Goal: Transaction & Acquisition: Purchase product/service

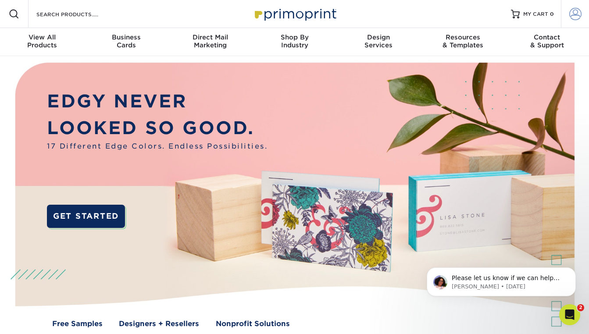
click at [576, 17] on span at bounding box center [575, 14] width 12 height 12
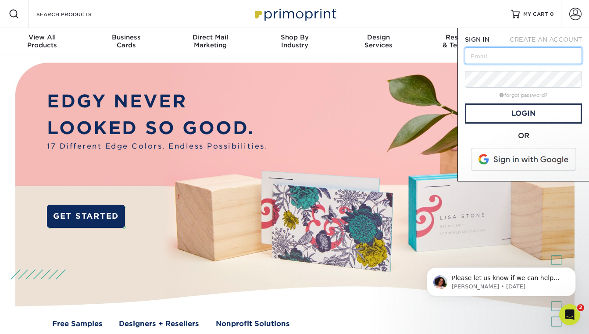
type input "[PERSON_NAME][EMAIL_ADDRESS][PERSON_NAME][DOMAIN_NAME]"
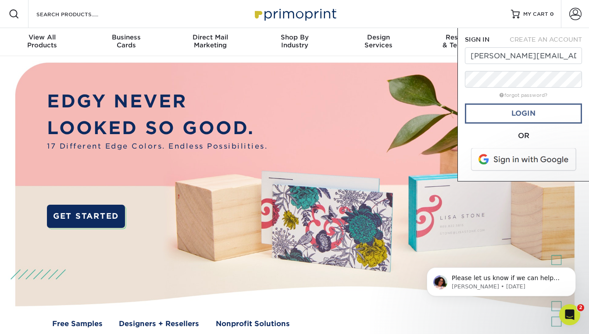
click at [493, 115] on link "Login" at bounding box center [523, 114] width 117 height 20
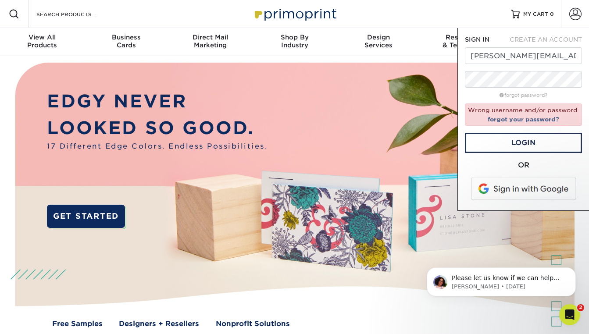
click at [512, 182] on span at bounding box center [524, 189] width 112 height 23
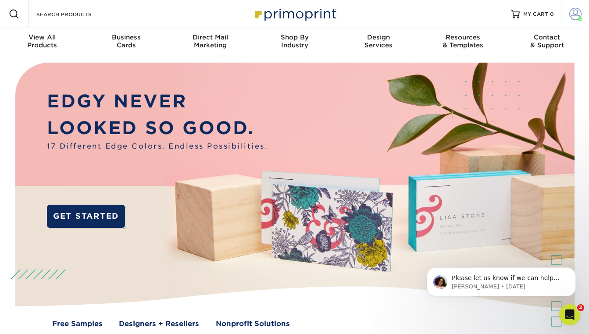
click at [576, 14] on span at bounding box center [575, 14] width 12 height 12
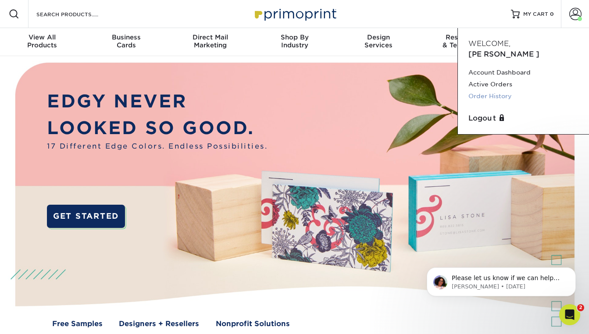
click at [479, 90] on link "Order History" at bounding box center [523, 96] width 110 height 12
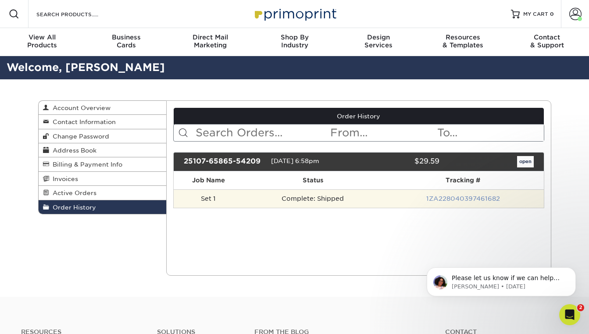
click at [463, 200] on link "1ZA228040397461682" at bounding box center [463, 198] width 74 height 7
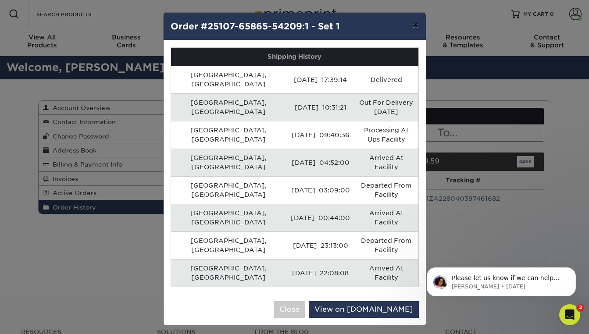
click at [415, 25] on button "×" at bounding box center [415, 25] width 20 height 25
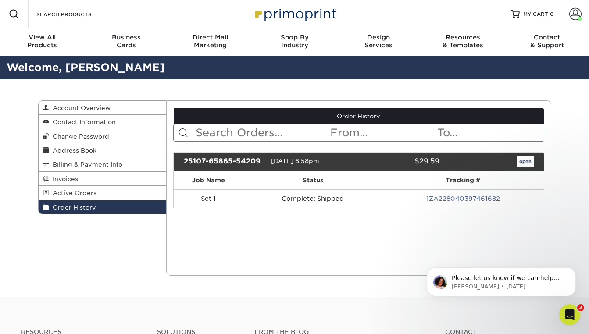
drag, startPoint x: 312, startPoint y: 198, endPoint x: 168, endPoint y: 151, distance: 151.3
click at [311, 197] on td "Complete: Shipped" at bounding box center [312, 198] width 139 height 18
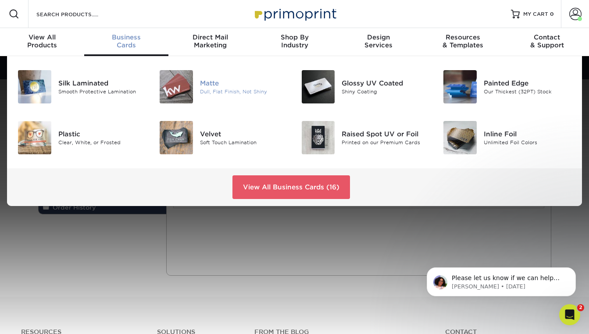
click at [220, 91] on div "Dull, Flat Finish, Not Shiny" at bounding box center [244, 91] width 88 height 7
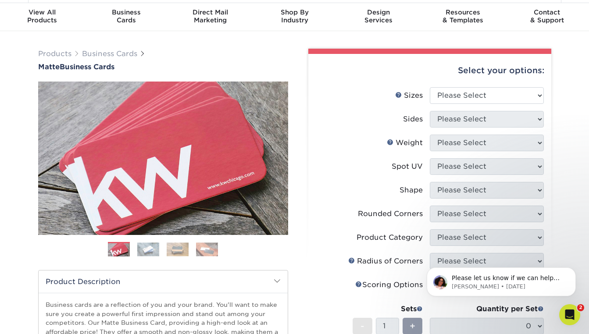
scroll to position [21, 0]
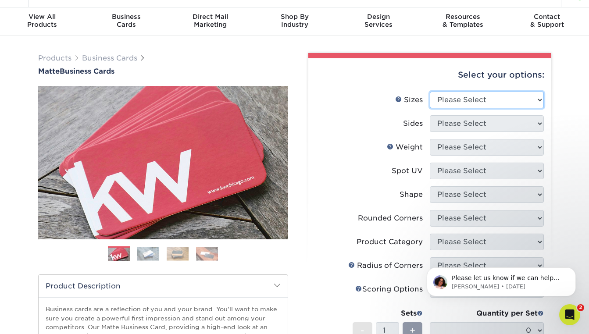
select select "2.00x3.50"
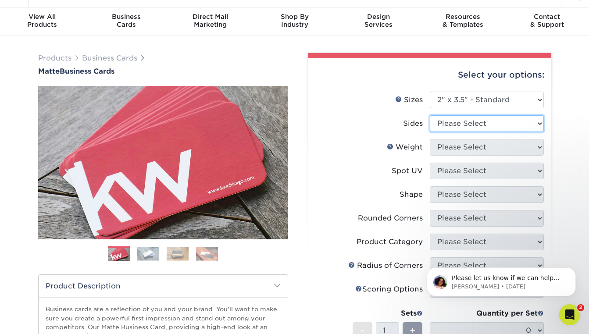
select select "13abbda7-1d64-4f25-8bb2-c179b224825d"
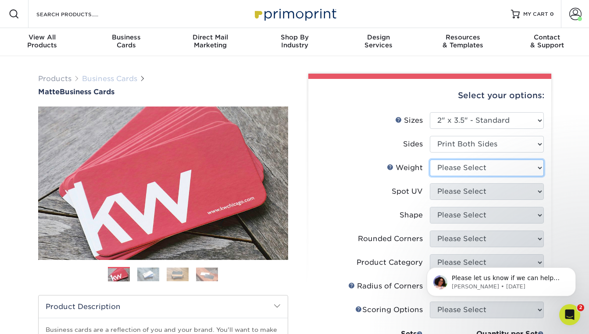
scroll to position [0, 0]
click at [107, 78] on link "Business Cards" at bounding box center [109, 79] width 55 height 8
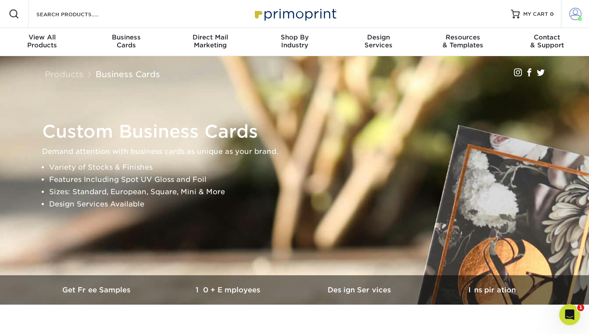
click at [576, 15] on span at bounding box center [575, 14] width 12 height 12
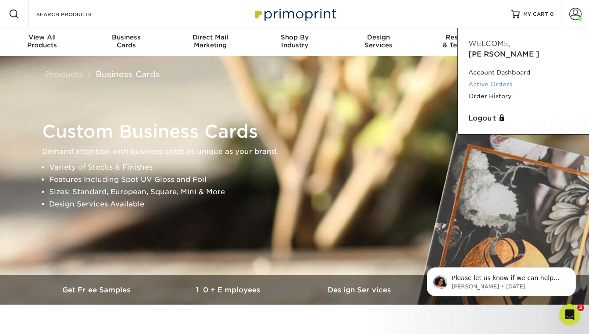
click at [485, 79] on link "Active Orders" at bounding box center [523, 85] width 110 height 12
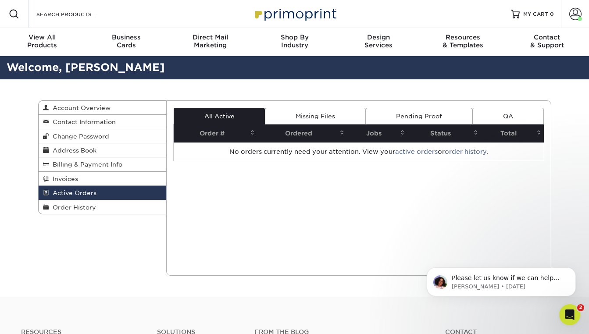
click at [317, 114] on link "Missing Files" at bounding box center [315, 116] width 100 height 17
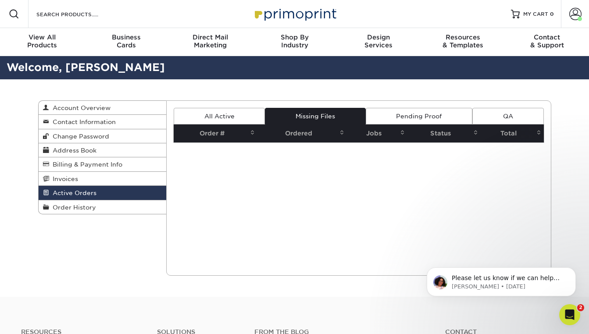
click at [421, 115] on link "Pending Proof" at bounding box center [419, 116] width 107 height 17
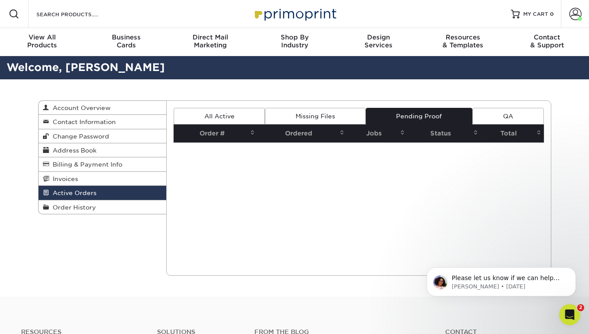
click at [512, 119] on link "QA" at bounding box center [507, 116] width 71 height 17
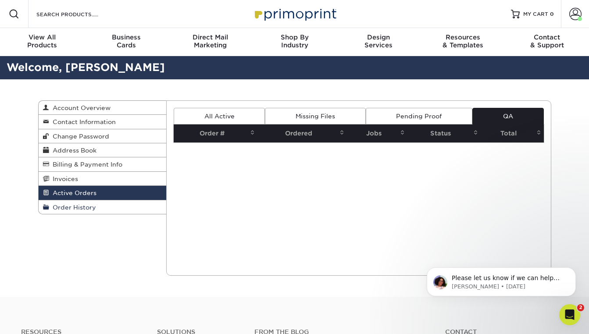
click at [110, 208] on link "Order History" at bounding box center [103, 207] width 128 height 14
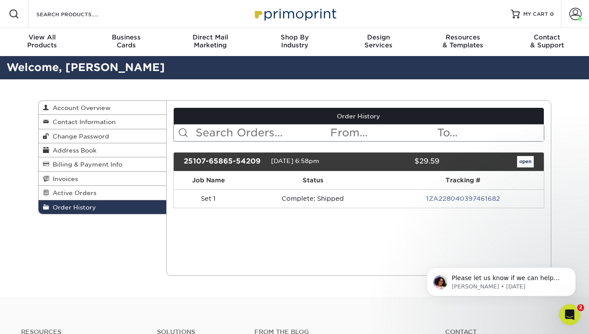
click at [527, 161] on link "open" at bounding box center [525, 161] width 17 height 11
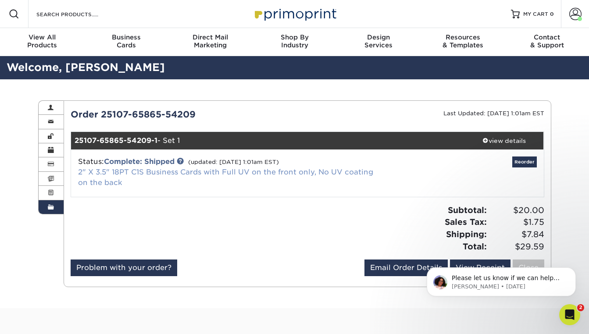
click at [99, 171] on link "2" X 3.5" 18PT C1S Business Cards with Full UV on the front only, No UV coating…" at bounding box center [225, 177] width 295 height 19
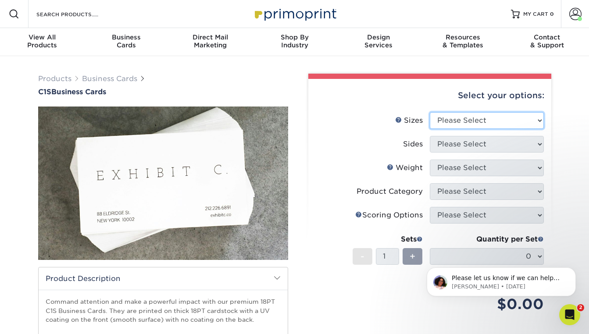
select select "2.00x3.50"
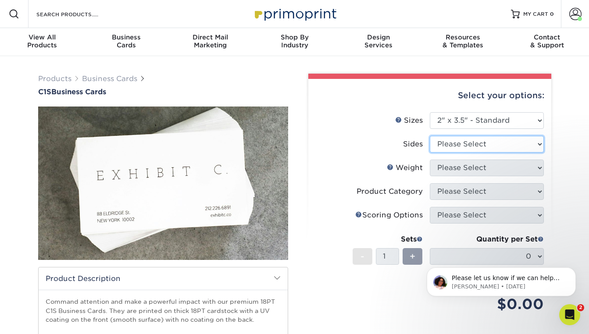
select select "13abbda7-1d64-4f25-8bb2-c179b224825d"
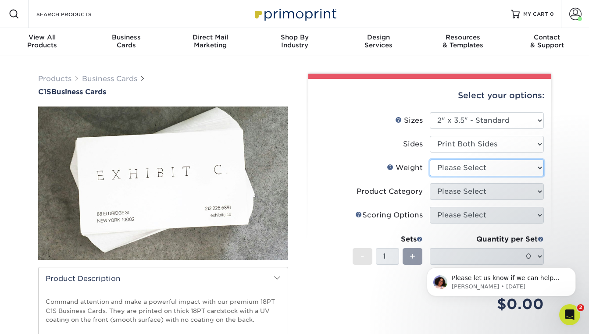
select select "18PTC1S"
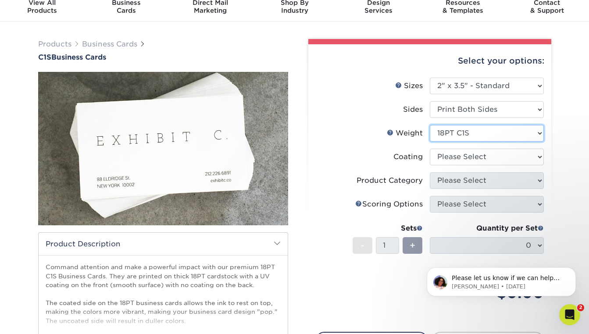
scroll to position [35, 0]
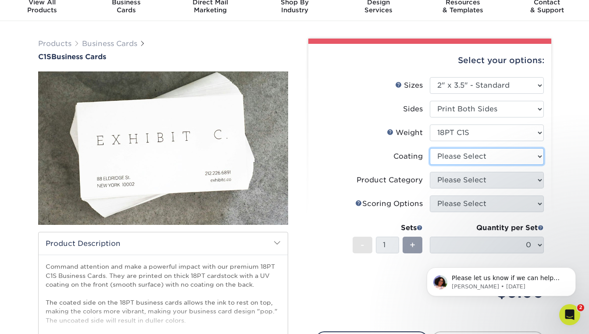
select select "1e8116af-acfc-44b1-83dc-8181aa338834"
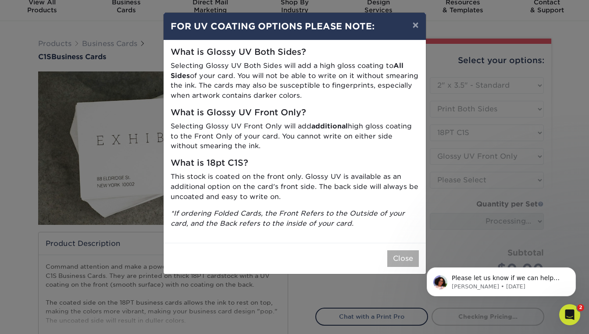
click at [398, 253] on button "Close" at bounding box center [403, 258] width 32 height 17
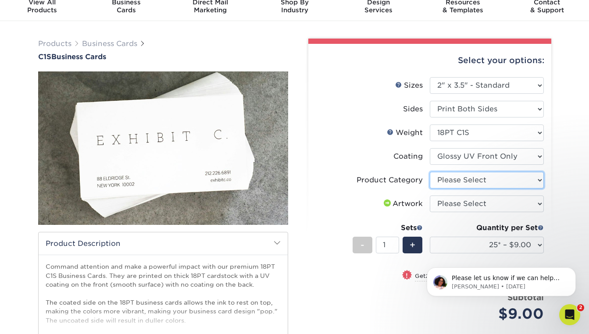
select select "3b5148f1-0588-4f88-a218-97bcfdce65c1"
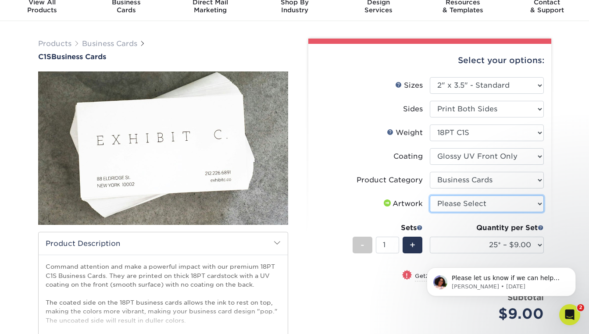
select select "upload"
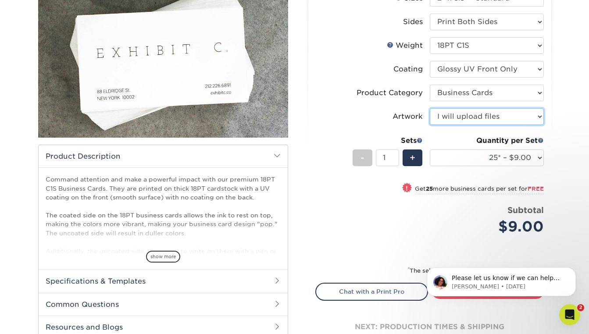
scroll to position [129, 0]
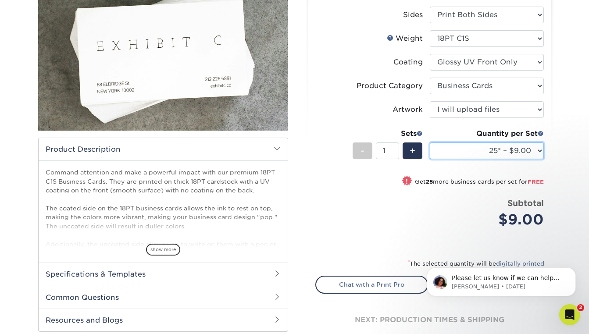
select select "100* – $9.00"
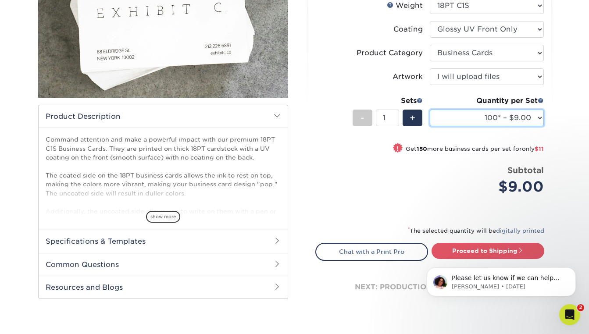
scroll to position [168, 0]
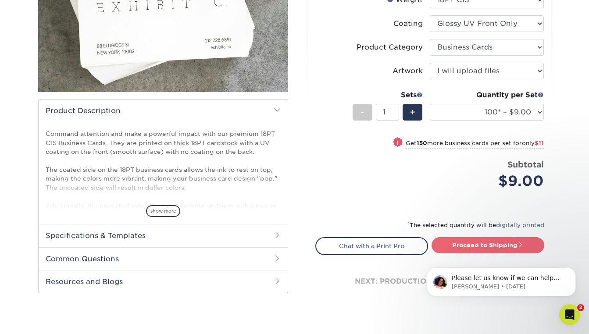
click at [482, 246] on link "Proceed to Shipping" at bounding box center [488, 245] width 113 height 16
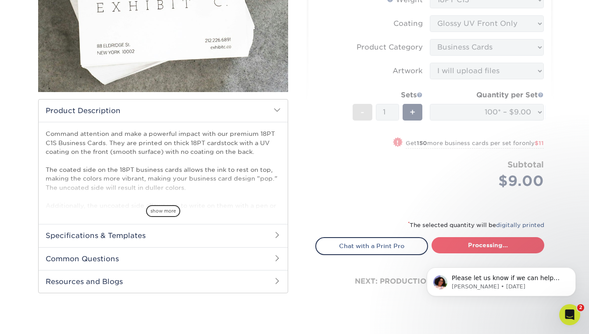
type input "Set 1"
select select "ee637bd0-fbd1-471c-859f-5f082292e332"
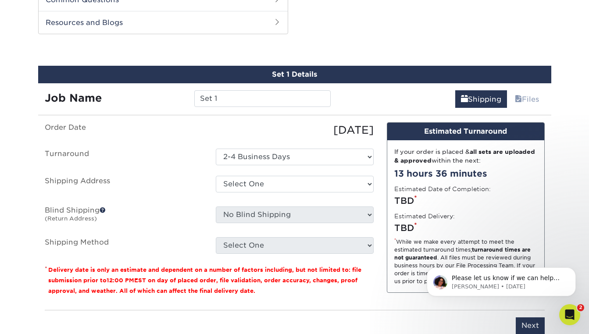
scroll to position [428, 0]
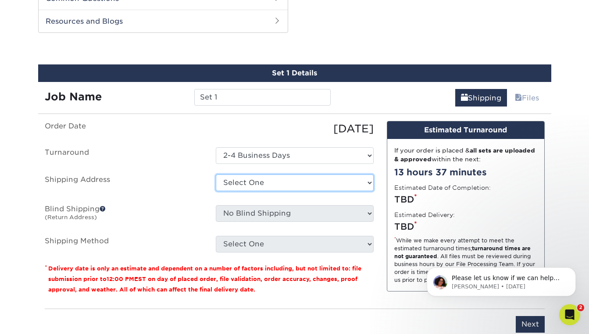
select select "286779"
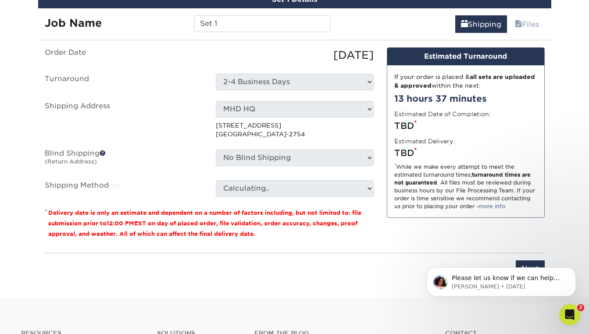
scroll to position [505, 0]
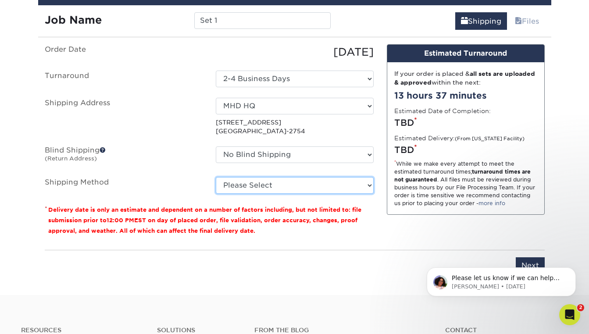
select select "03"
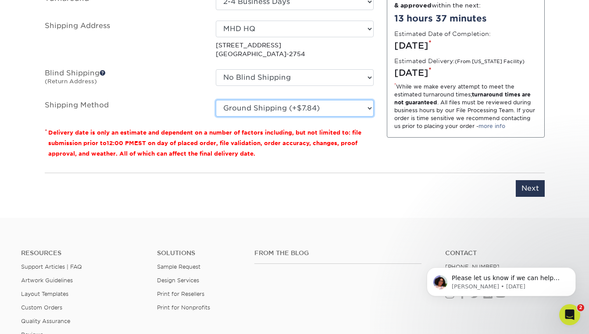
scroll to position [573, 0]
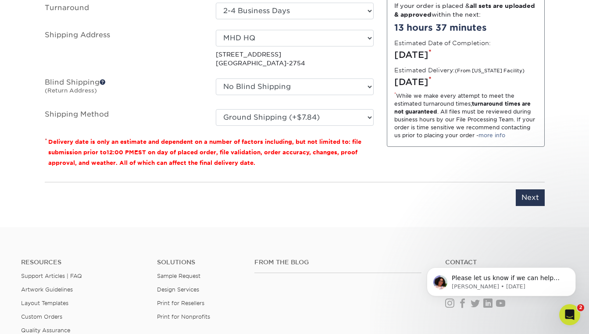
drag, startPoint x: 535, startPoint y: 195, endPoint x: 403, endPoint y: 198, distance: 132.0
click at [535, 194] on input "Next" at bounding box center [530, 197] width 29 height 17
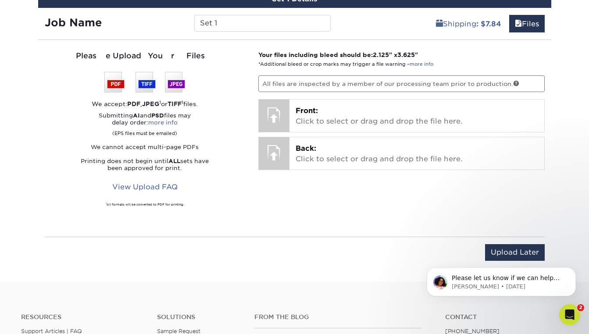
scroll to position [505, 0]
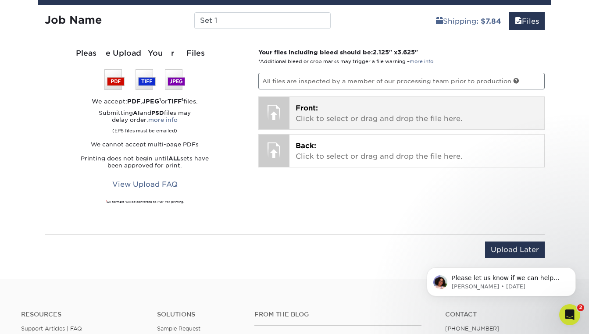
click at [314, 111] on span "Front:" at bounding box center [307, 108] width 22 height 8
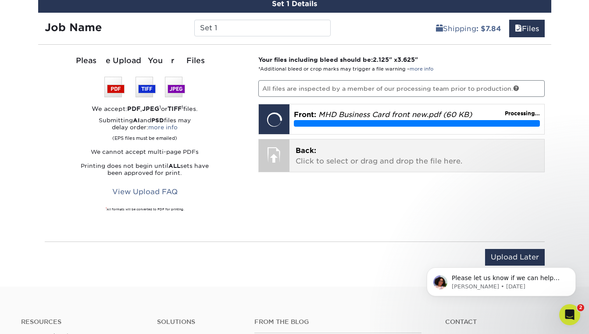
scroll to position [493, 0]
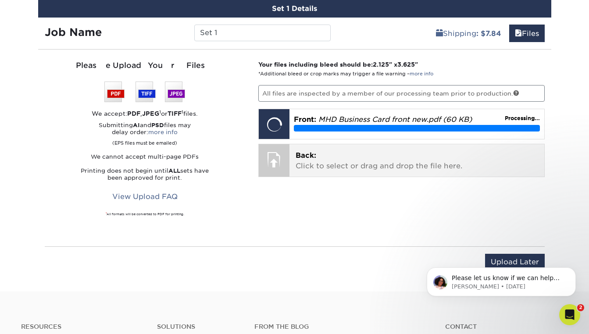
click at [330, 159] on p "Back: Click to select or drag and drop the file here." at bounding box center [417, 160] width 243 height 21
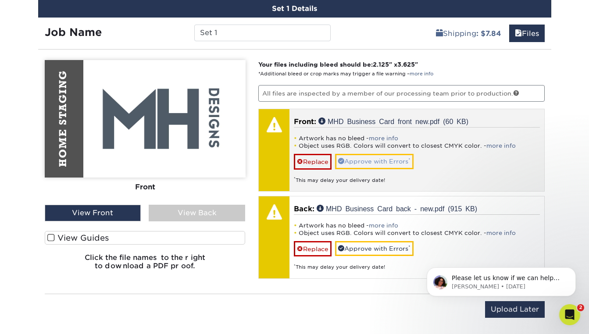
click at [380, 162] on link "Approve with Errors *" at bounding box center [374, 161] width 79 height 15
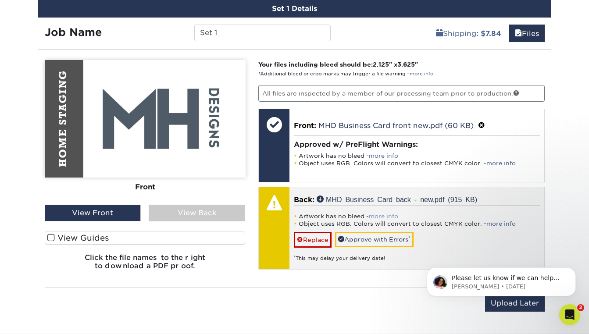
click at [381, 213] on link "more info" at bounding box center [383, 216] width 29 height 7
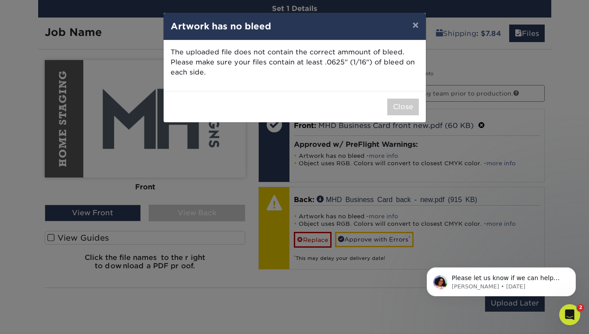
click at [401, 103] on button "Close" at bounding box center [403, 107] width 32 height 17
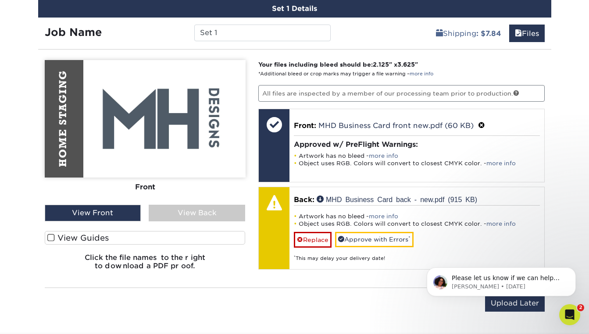
click at [183, 212] on div "View Back" at bounding box center [197, 213] width 96 height 17
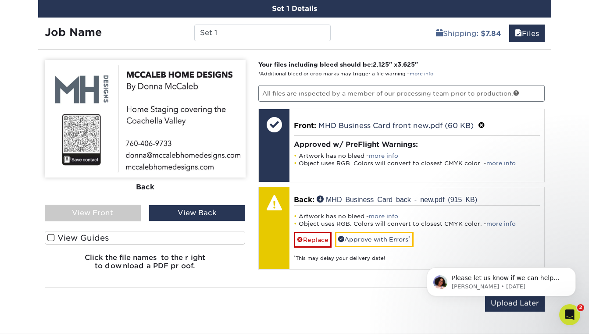
click at [52, 237] on span at bounding box center [50, 238] width 7 height 8
click at [0, 0] on input "View Guides" at bounding box center [0, 0] width 0 height 0
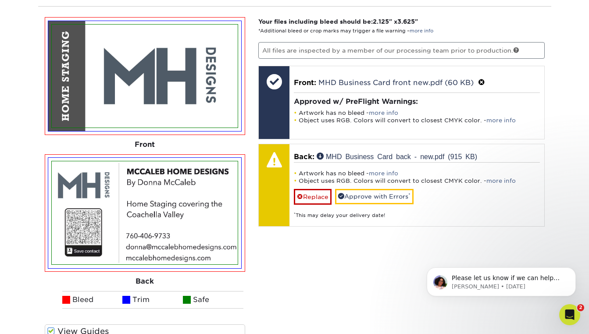
scroll to position [562, 0]
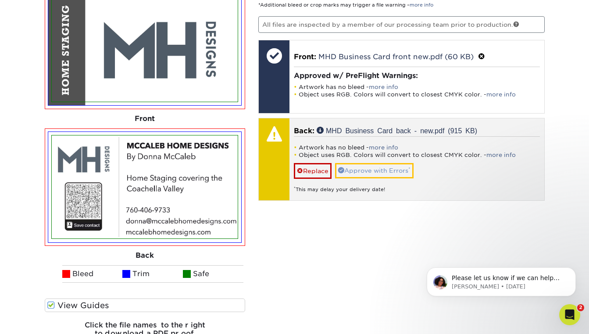
click at [392, 168] on link "Approve with Errors *" at bounding box center [374, 170] width 79 height 15
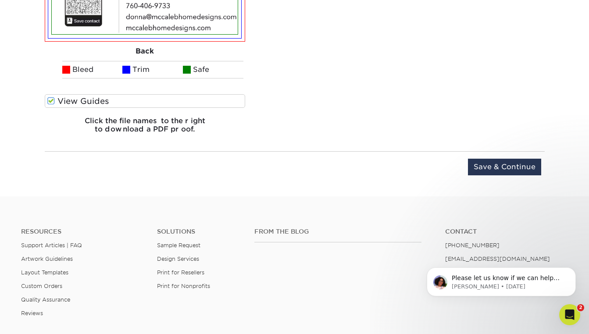
scroll to position [767, 0]
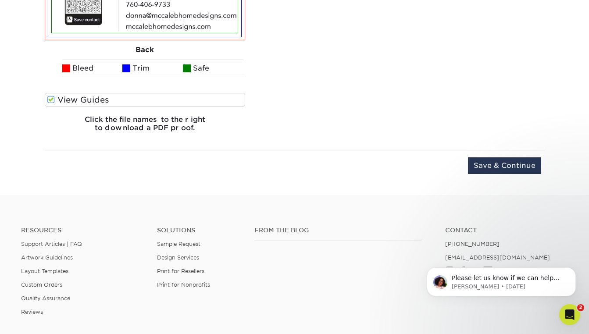
drag, startPoint x: 512, startPoint y: 164, endPoint x: 495, endPoint y: 163, distance: 16.7
click at [512, 164] on input "Save & Continue" at bounding box center [504, 165] width 73 height 17
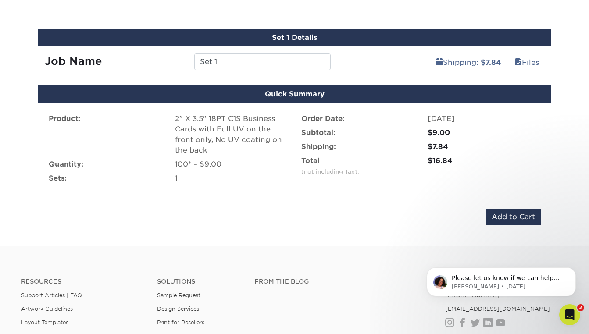
scroll to position [462, 0]
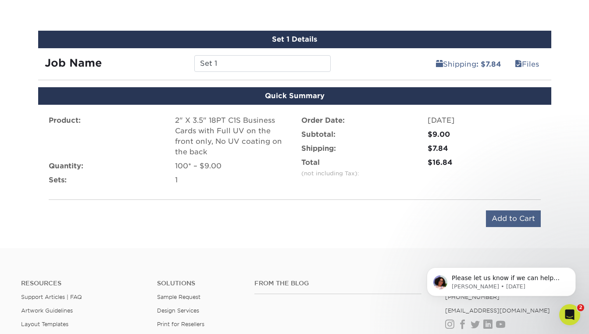
click at [526, 215] on input "Add to Cart" at bounding box center [513, 219] width 55 height 17
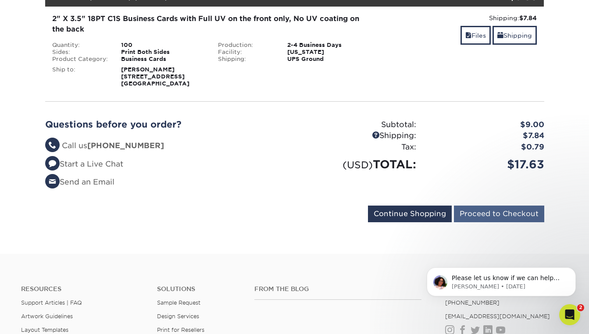
scroll to position [147, 0]
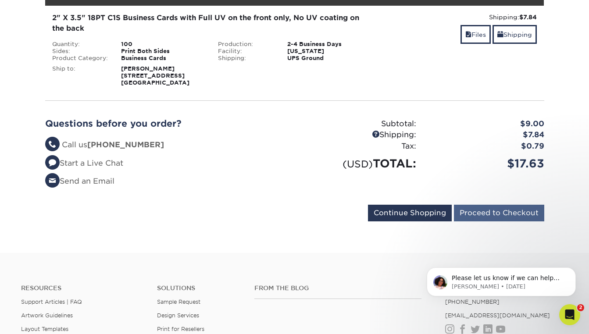
click at [493, 217] on input "Proceed to Checkout" at bounding box center [499, 213] width 90 height 17
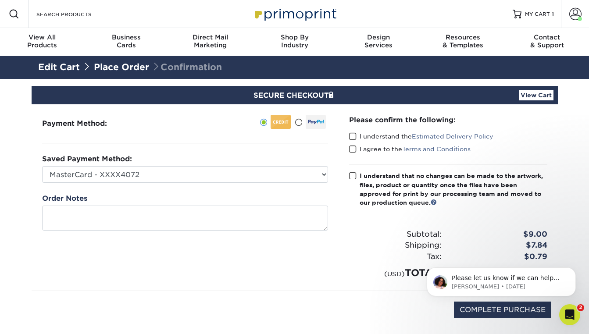
click at [353, 136] on span at bounding box center [352, 136] width 7 height 8
click at [0, 0] on input "I understand the Estimated Delivery Policy" at bounding box center [0, 0] width 0 height 0
click at [353, 153] on span at bounding box center [352, 149] width 7 height 8
click at [0, 0] on input "I agree to the Terms and Conditions" at bounding box center [0, 0] width 0 height 0
click at [356, 174] on span at bounding box center [352, 176] width 7 height 8
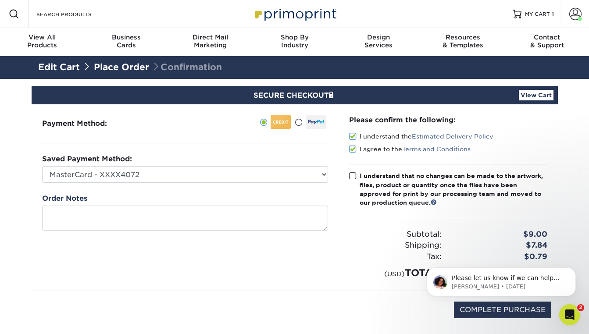
click at [0, 0] on input "I understand that no changes can be made to the artwork, files, product or quan…" at bounding box center [0, 0] width 0 height 0
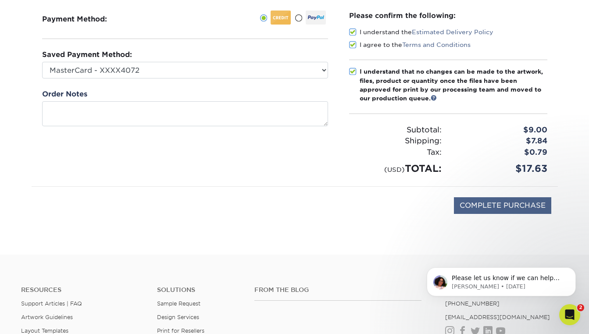
scroll to position [107, 0]
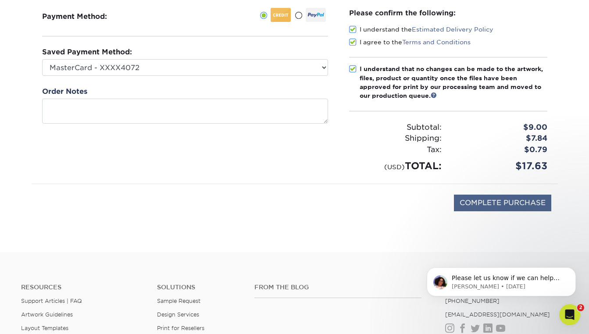
click at [491, 195] on input "COMPLETE PURCHASE" at bounding box center [502, 203] width 97 height 17
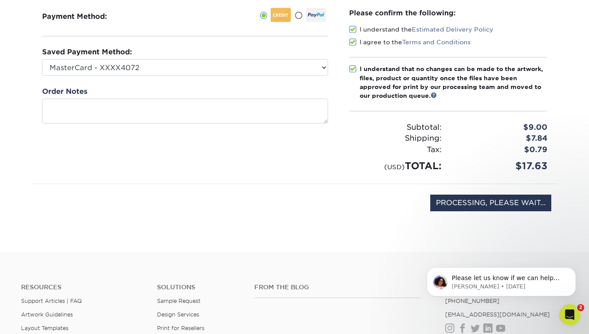
type input "COMPLETE PURCHASE"
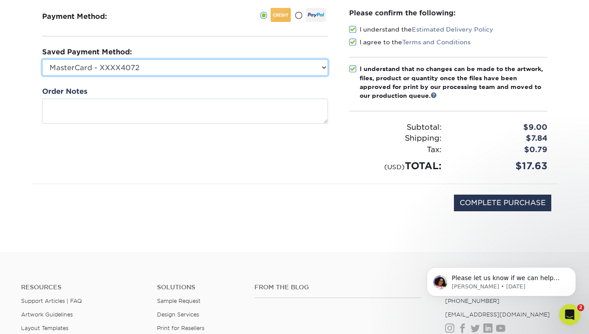
select select
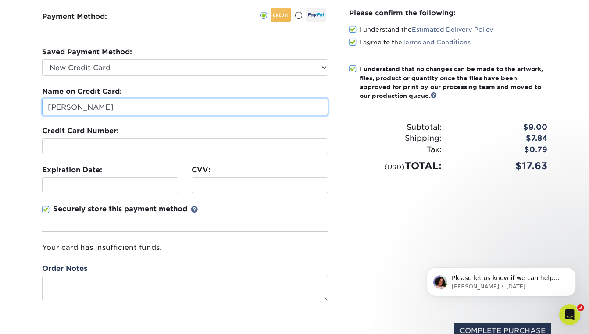
click at [124, 112] on input "[PERSON_NAME]" at bounding box center [185, 107] width 286 height 17
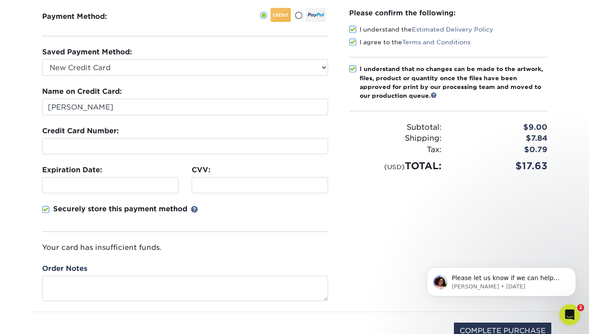
click at [113, 151] on div at bounding box center [185, 146] width 286 height 16
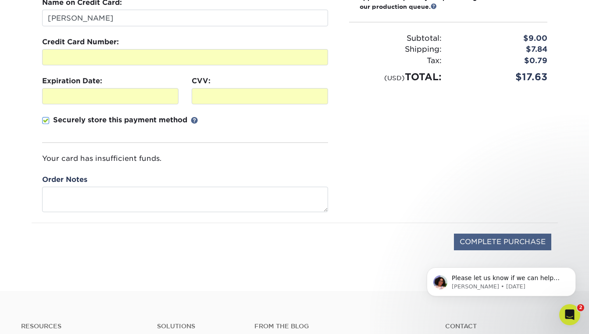
scroll to position [206, 0]
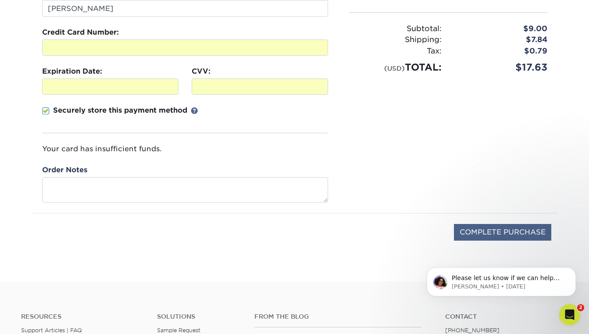
click at [495, 233] on input "COMPLETE PURCHASE" at bounding box center [502, 232] width 97 height 17
type input "PROCESSING, PLEASE WAIT..."
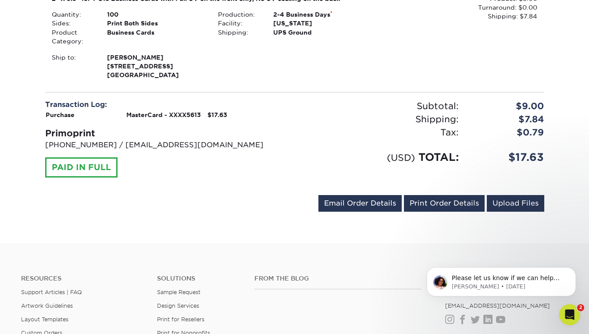
scroll to position [275, 0]
